Goal: Information Seeking & Learning: Learn about a topic

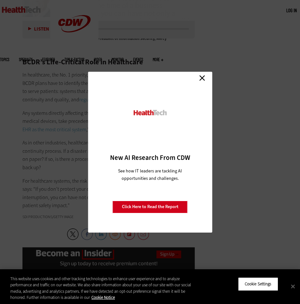
scroll to position [1060, 0]
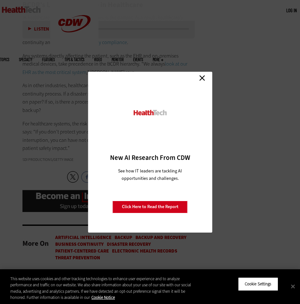
click at [203, 77] on link "Close" at bounding box center [203, 78] width 10 height 10
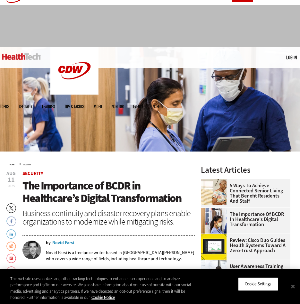
scroll to position [0, 0]
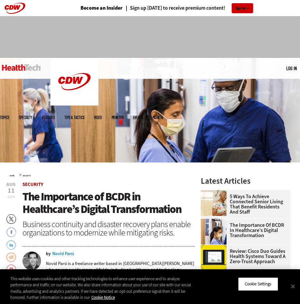
drag, startPoint x: 64, startPoint y: 136, endPoint x: 24, endPoint y: 181, distance: 61.0
copy article "Loremips Dol Sitametcon ad ELIT se Doeiusmodt’i Utlabor Etdoloremagnaa Enimadmi…"
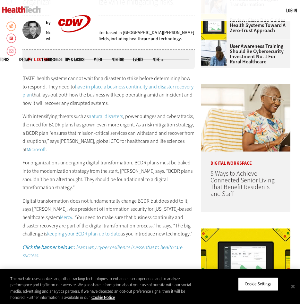
scroll to position [257, 0]
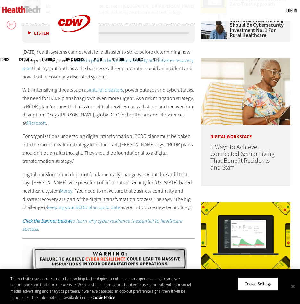
click at [100, 131] on div "[DATE] health systems cannot wait for a disaster to strike before determining h…" at bounding box center [108, 140] width 173 height 185
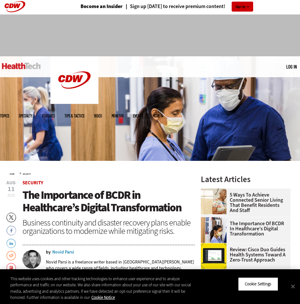
scroll to position [0, 0]
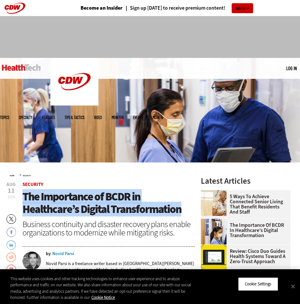
drag, startPoint x: 181, startPoint y: 210, endPoint x: 23, endPoint y: 195, distance: 158.8
click at [23, 195] on h1 "The Importance of BCDR in Healthcare’s Digital Transformation" at bounding box center [108, 202] width 173 height 25
click at [82, 212] on span "The Importance of BCDR in Healthcare’s Digital Transformation" at bounding box center [101, 202] width 159 height 27
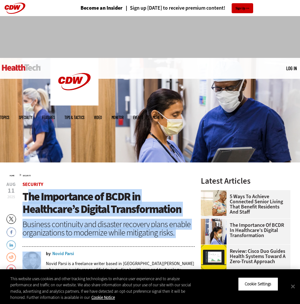
drag, startPoint x: 27, startPoint y: 194, endPoint x: 132, endPoint y: 240, distance: 113.9
click at [133, 240] on header "[DATE] Twitter Facebook LinkedIn Reddit Flipboard Email Security The Importance…" at bounding box center [108, 231] width 173 height 99
drag, startPoint x: 132, startPoint y: 240, endPoint x: 43, endPoint y: 198, distance: 98.1
click at [92, 205] on span "The Importance of BCDR in Healthcare’s Digital Transformation" at bounding box center [101, 202] width 159 height 27
click at [30, 199] on span "The Importance of BCDR in Healthcare’s Digital Transformation" at bounding box center [101, 202] width 159 height 27
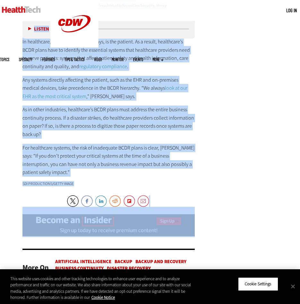
scroll to position [1060, 0]
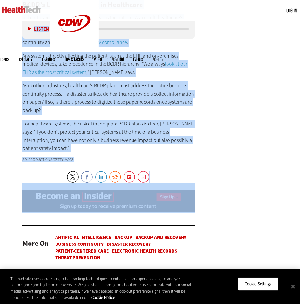
drag, startPoint x: 24, startPoint y: 194, endPoint x: 168, endPoint y: 140, distance: 154.2
copy article "Lor Ipsumdolor si AMET co Adipiscing’e Seddoei Temporincididu Utlabore etdolore…"
